Goal: Information Seeking & Learning: Learn about a topic

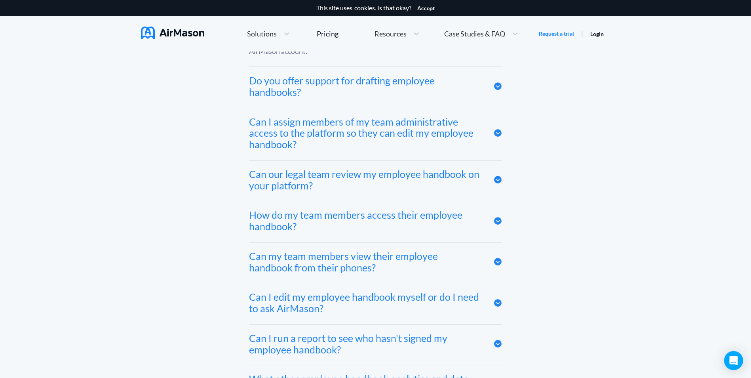
scroll to position [3930, 0]
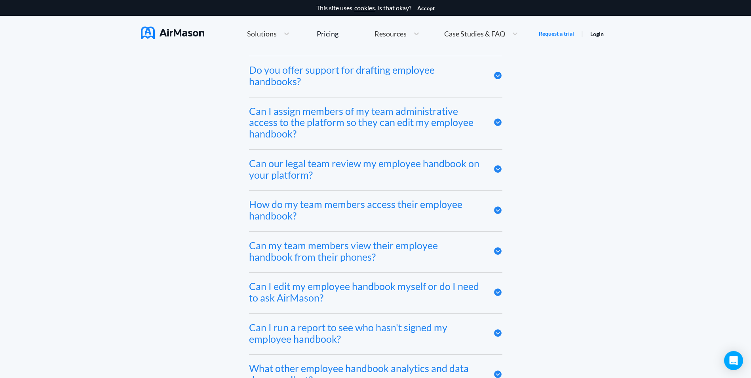
click at [384, 87] on div "Do you offer support for drafting employee handbooks?" at bounding box center [365, 75] width 232 height 23
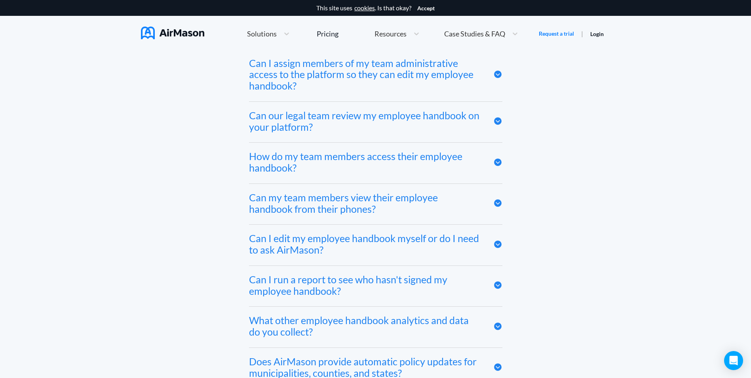
scroll to position [4049, 0]
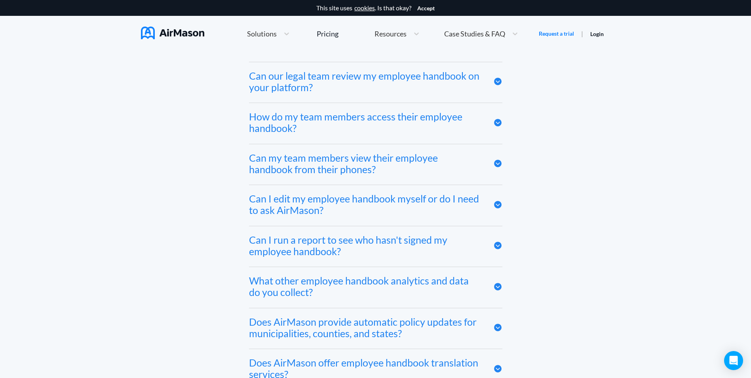
click at [383, 113] on div "How do my team members access their employee handbook?" at bounding box center [375, 123] width 253 height 41
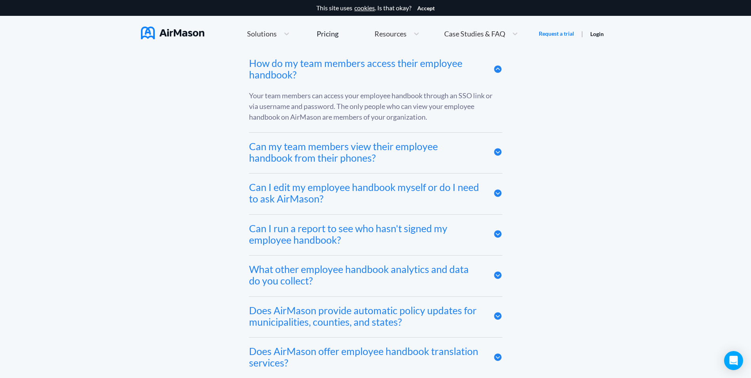
scroll to position [4088, 0]
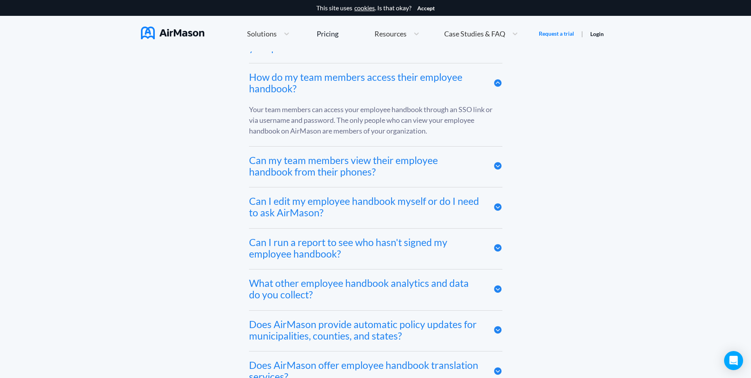
click at [400, 207] on div "Can I edit my employee handbook myself or do I need to ask AirMason?" at bounding box center [365, 206] width 232 height 23
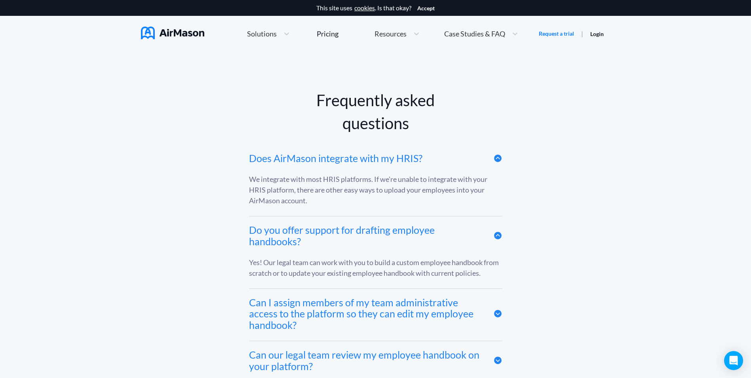
scroll to position [3732, 0]
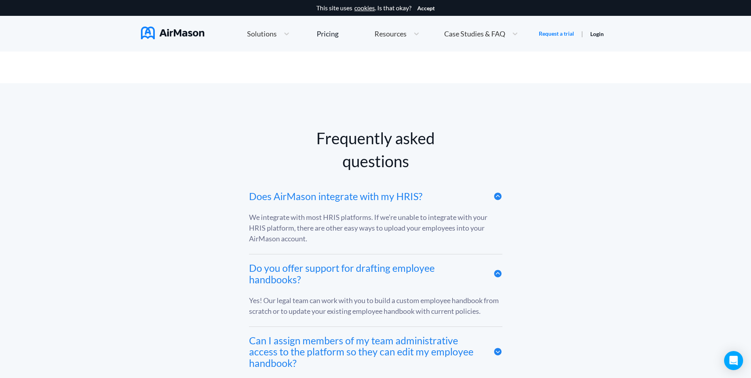
click at [489, 32] on span "Case Studies & FAQ" at bounding box center [474, 33] width 61 height 7
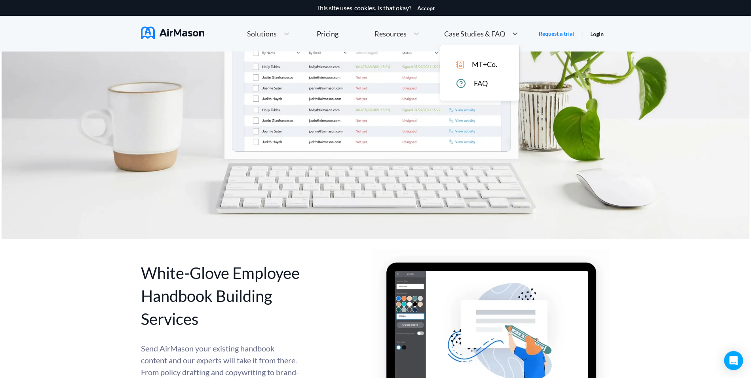
click at [476, 63] on span "MT+Co." at bounding box center [484, 64] width 25 height 8
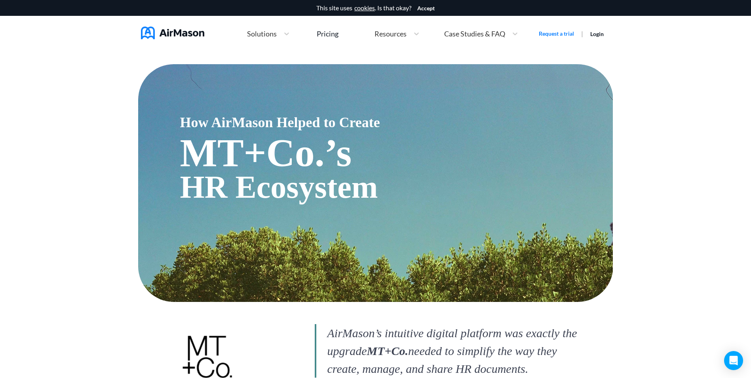
click at [474, 34] on span "Case Studies & FAQ" at bounding box center [474, 33] width 61 height 7
click at [479, 85] on span "FAQ" at bounding box center [481, 83] width 14 height 8
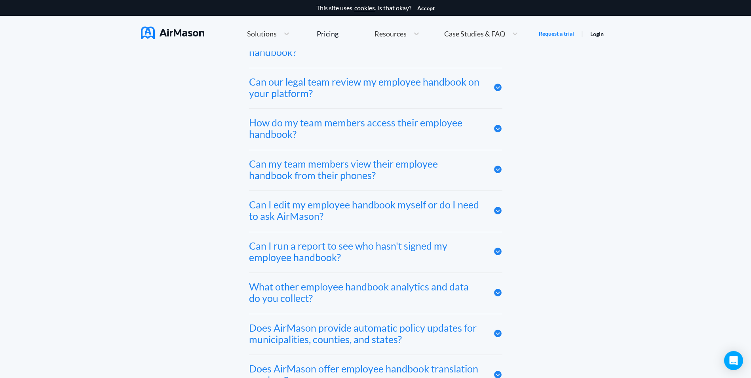
scroll to position [4088, 0]
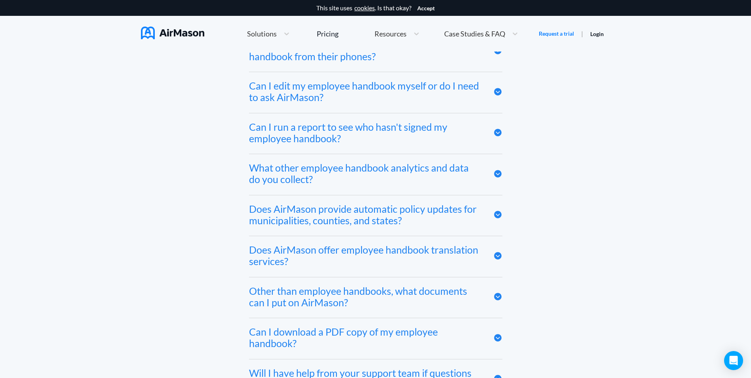
click at [274, 133] on div "Can I run a report to see who hasn't signed my employee handbook?" at bounding box center [365, 132] width 232 height 23
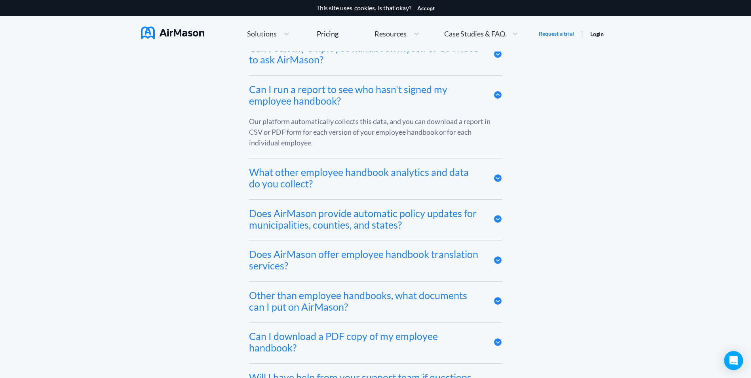
scroll to position [4128, 0]
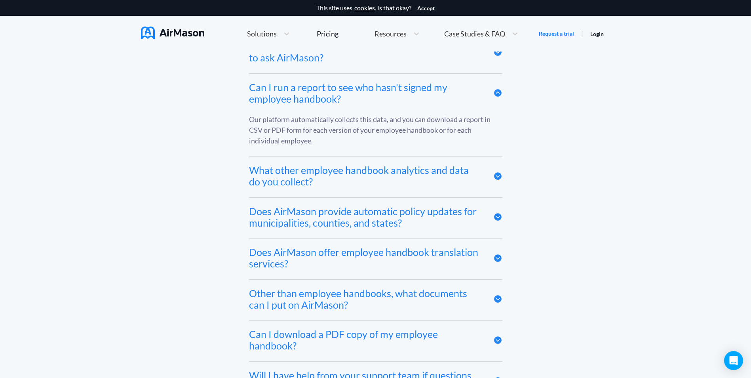
click at [306, 223] on div "Does AirMason provide automatic policy updates for municipalities, counties, an…" at bounding box center [365, 216] width 232 height 23
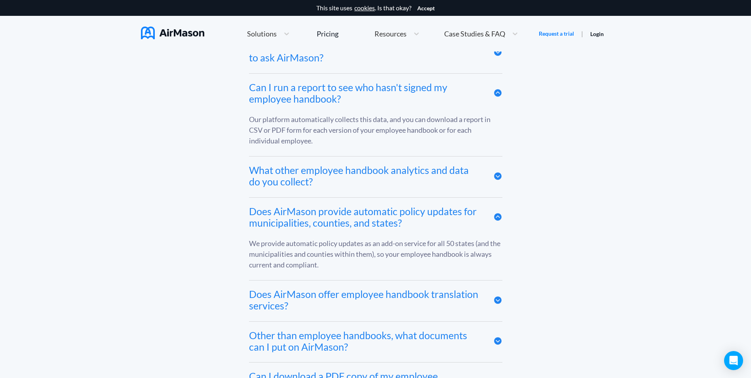
click at [293, 184] on div "What other employee handbook analytics and data do you collect?" at bounding box center [365, 175] width 232 height 23
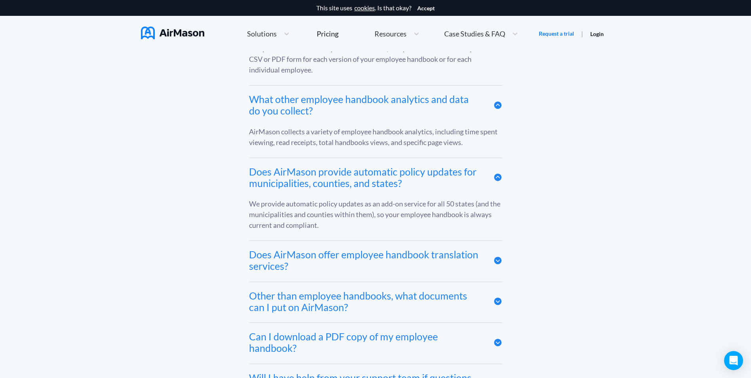
scroll to position [4246, 0]
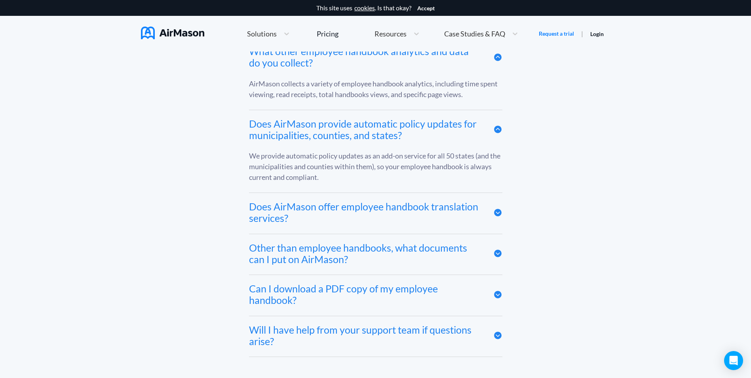
click at [274, 253] on div "Other than employee handbooks, what documents can I put on AirMason?" at bounding box center [365, 253] width 232 height 23
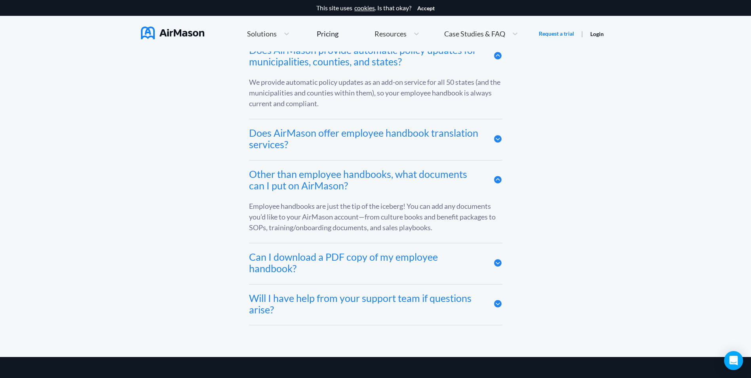
scroll to position [4326, 0]
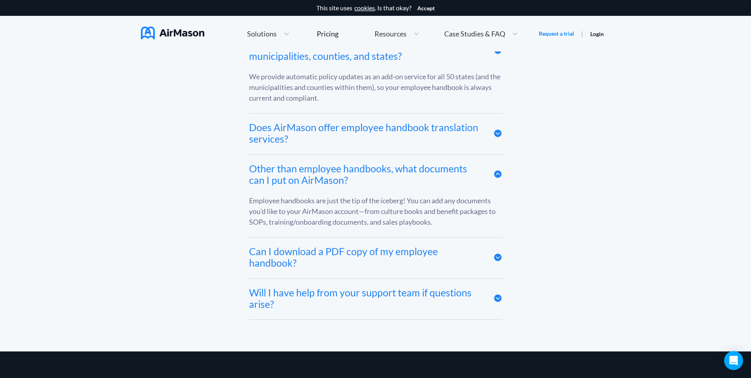
click at [276, 268] on div "Can I download a PDF copy of my employee handbook?" at bounding box center [365, 256] width 232 height 23
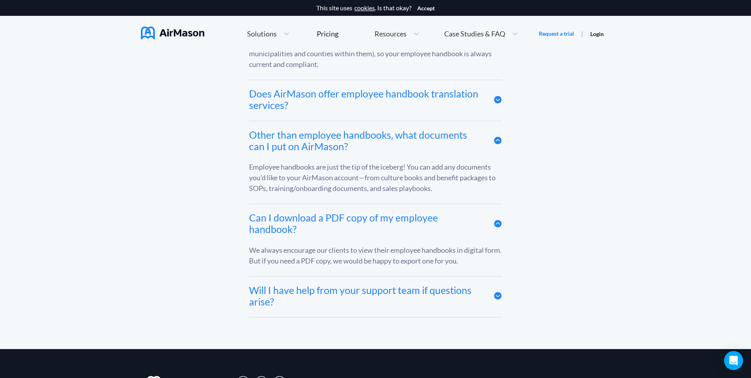
scroll to position [4405, 0]
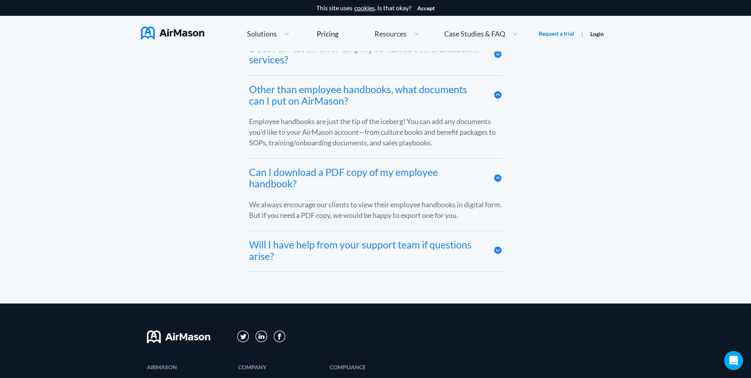
click at [266, 261] on div "Will I have help from your support team if questions arise?" at bounding box center [365, 250] width 232 height 23
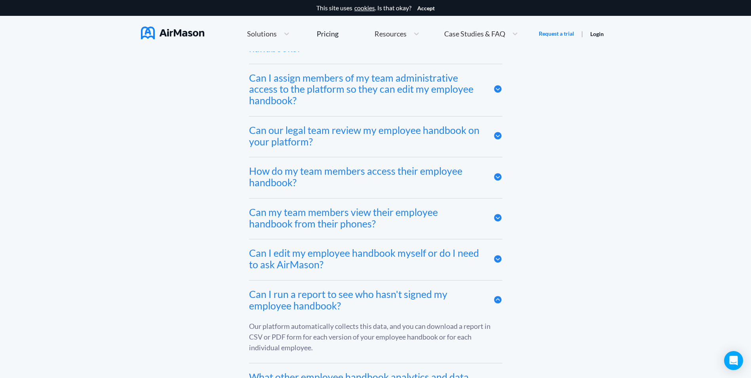
scroll to position [3930, 0]
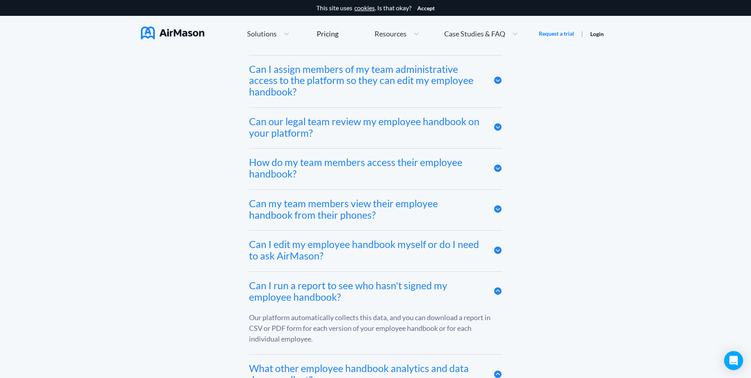
click at [363, 212] on div "Can my team members view their employee handbook from their phones?" at bounding box center [365, 209] width 232 height 23
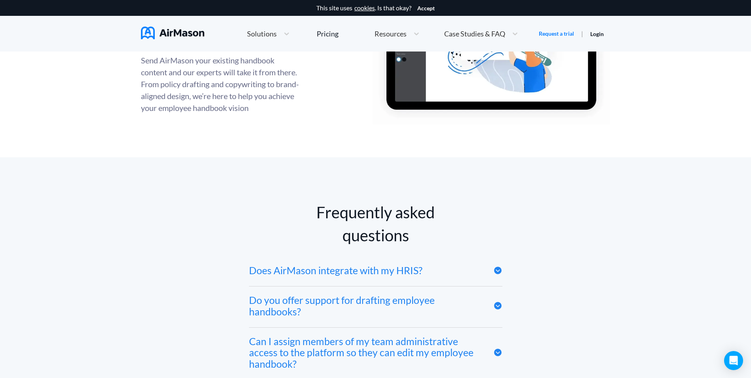
scroll to position [3653, 0]
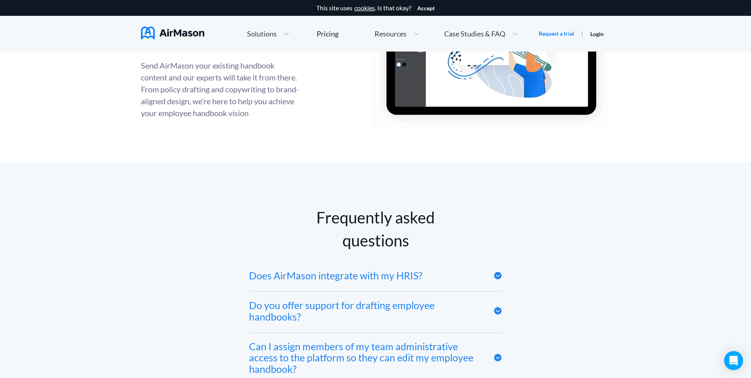
click at [467, 33] on span "Case Studies & FAQ" at bounding box center [474, 33] width 61 height 7
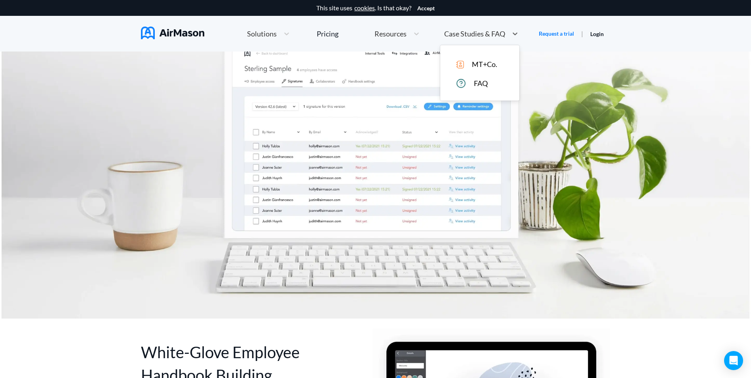
click at [467, 67] on div "MT+Co." at bounding box center [485, 64] width 59 height 8
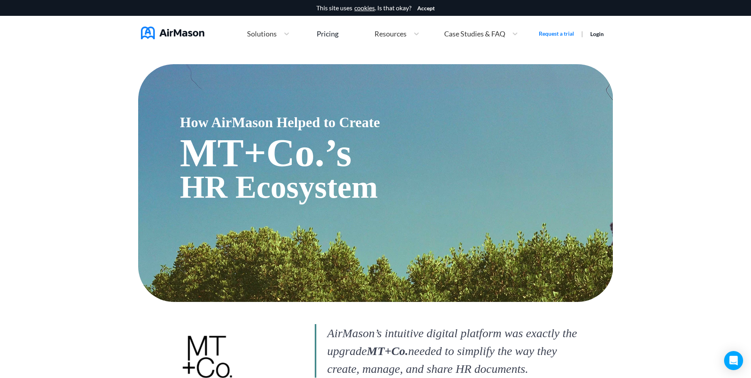
click at [476, 64] on section "How AirMason Helped to Create MT+Co.’s HR Ecosystem AirMason’s intuitive digita…" at bounding box center [375, 316] width 475 height 531
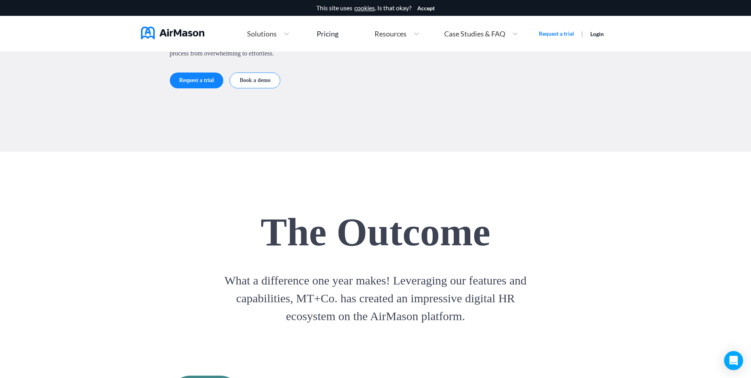
scroll to position [1267, 0]
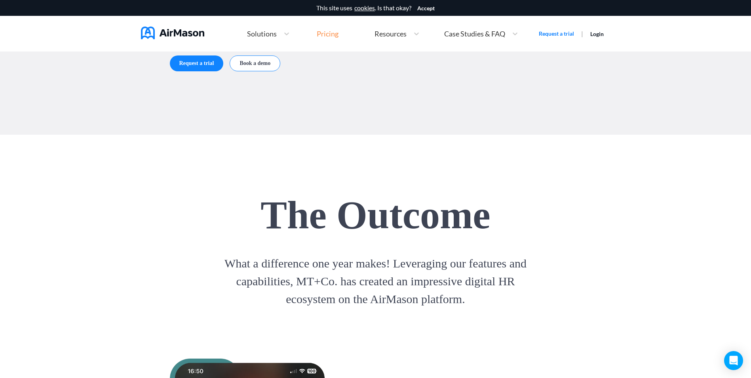
click at [331, 30] on div "Pricing" at bounding box center [328, 33] width 22 height 7
